Goal: Task Accomplishment & Management: Use online tool/utility

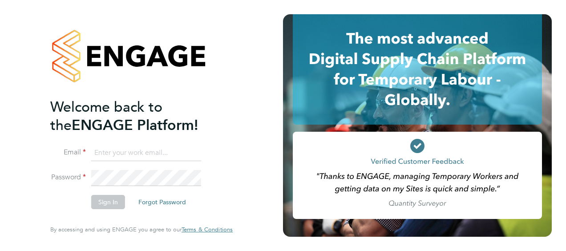
click at [143, 152] on input at bounding box center [146, 153] width 110 height 16
type input "luke.gerber1@hays.com"
click at [117, 198] on button "Sign In" at bounding box center [108, 202] width 34 height 14
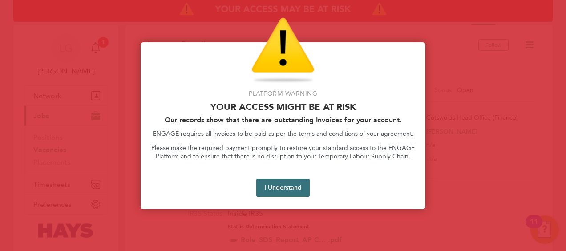
click at [288, 188] on button "I Understand" at bounding box center [283, 188] width 53 height 18
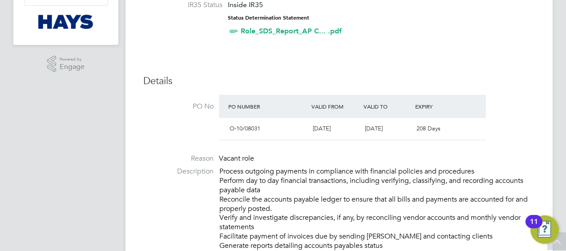
scroll to position [223, 0]
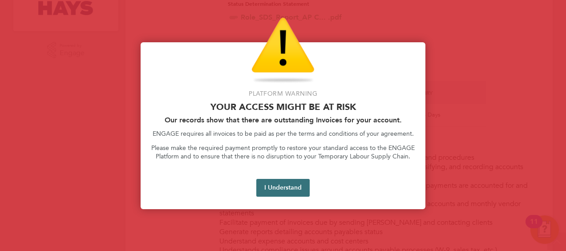
click at [288, 186] on button "I Understand" at bounding box center [283, 188] width 53 height 18
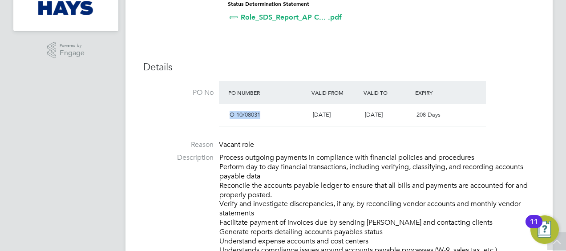
drag, startPoint x: 230, startPoint y: 111, endPoint x: 264, endPoint y: 113, distance: 33.9
click at [264, 113] on div "O-10/08031" at bounding box center [267, 115] width 83 height 15
copy span "O-10/08031"
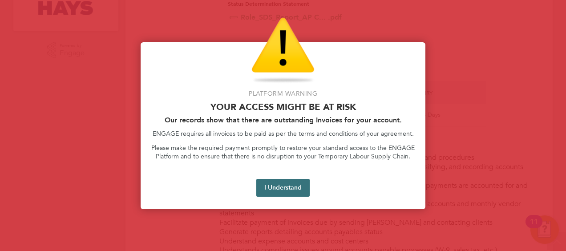
click at [294, 190] on button "I Understand" at bounding box center [283, 188] width 53 height 18
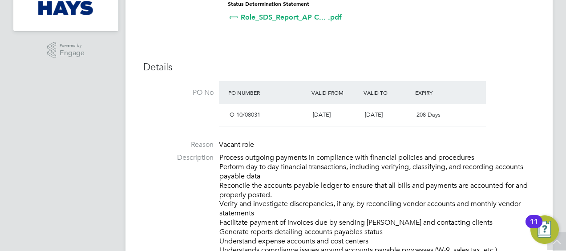
click at [310, 130] on ul "PO No PO Number Valid From Valid To Expiry O-10/08031 [DATE] [DATE] 208 Days Re…" at bounding box center [339, 246] width 392 height 330
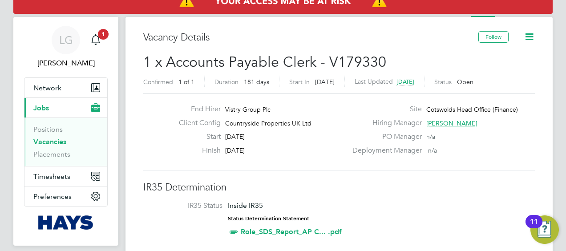
scroll to position [0, 0]
